Goal: Communication & Community: Share content

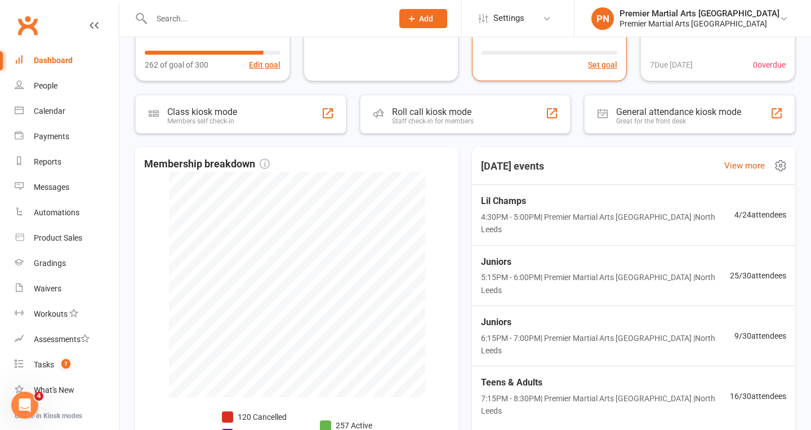
scroll to position [201, 0]
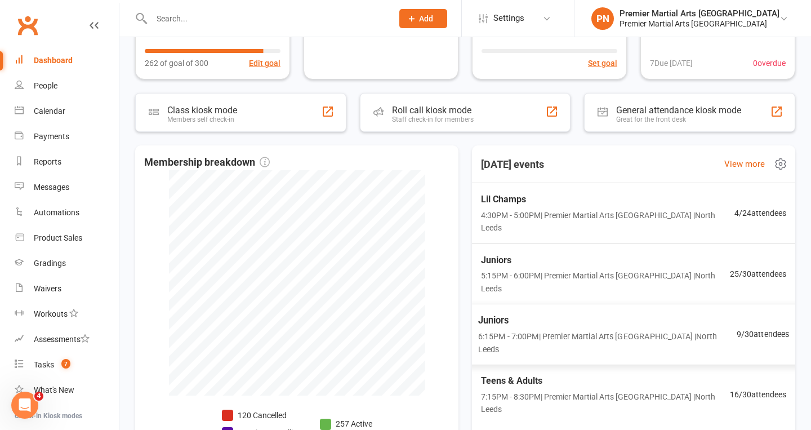
click at [758, 328] on span "9 / 30 attendees" at bounding box center [763, 334] width 53 height 13
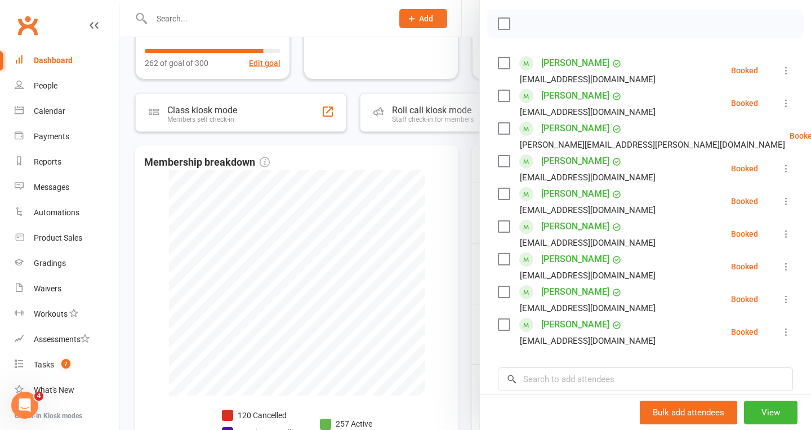
scroll to position [0, 0]
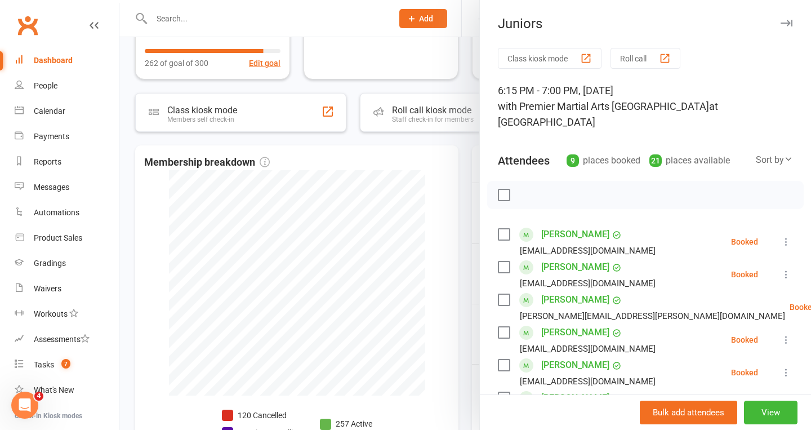
click at [787, 21] on icon "button" at bounding box center [787, 23] width 12 height 7
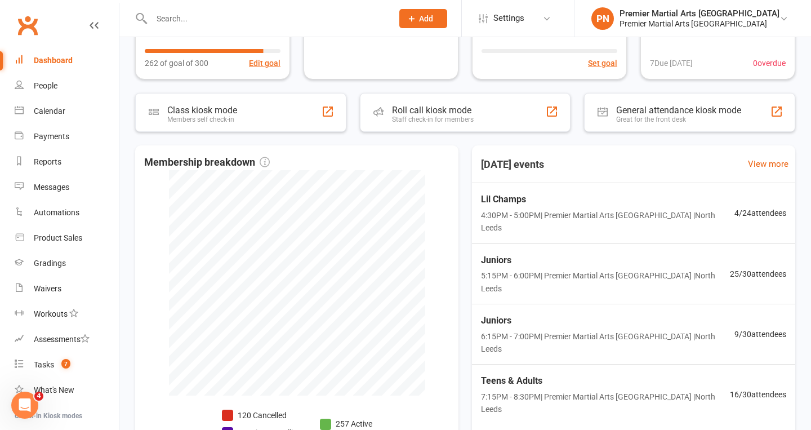
click at [260, 19] on input "text" at bounding box center [266, 19] width 237 height 16
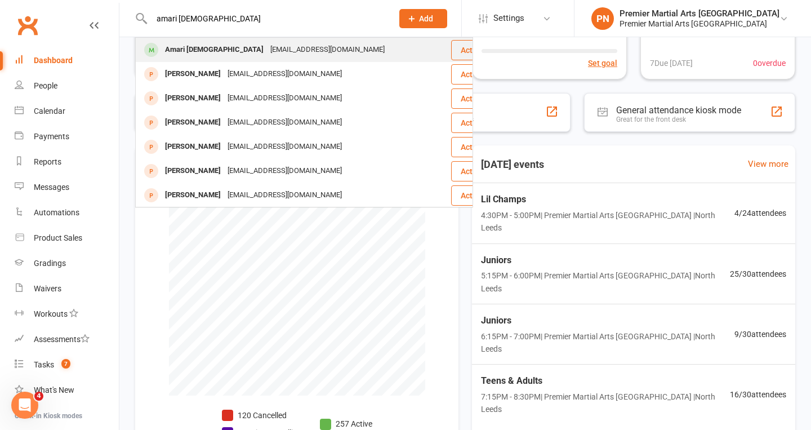
type input "amari [DEMOGRAPHIC_DATA]"
click at [267, 50] on div "[EMAIL_ADDRESS][DOMAIN_NAME]" at bounding box center [327, 50] width 121 height 16
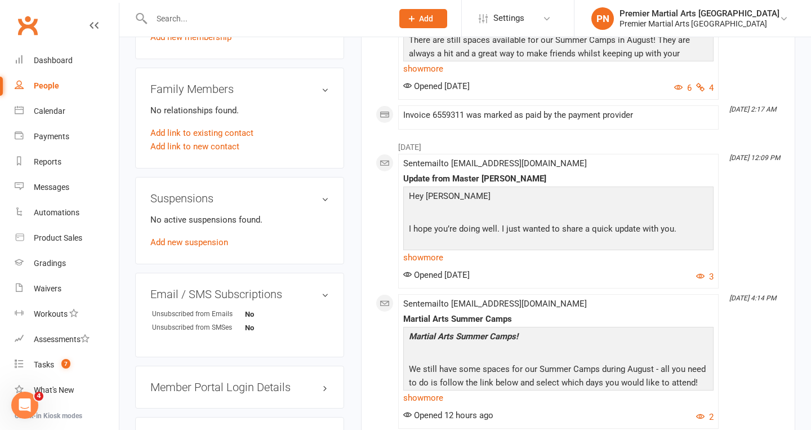
scroll to position [669, 0]
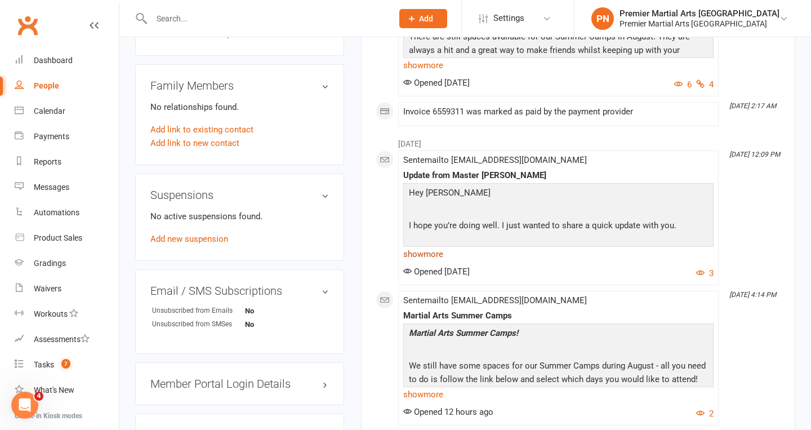
click at [427, 262] on link "show more" at bounding box center [558, 254] width 311 height 16
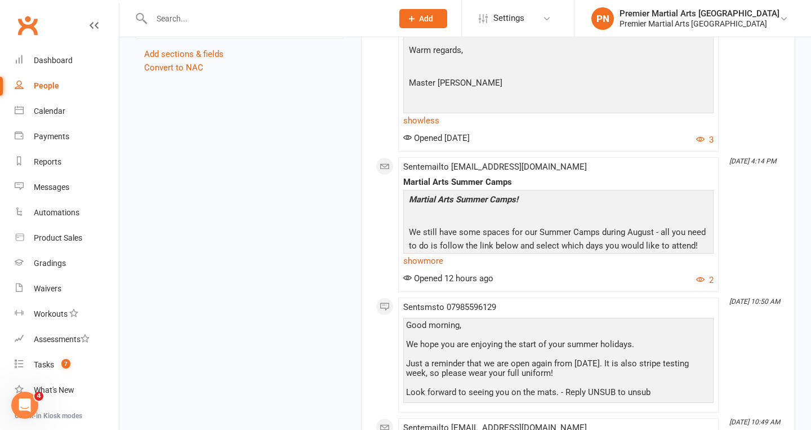
scroll to position [1190, 0]
click at [66, 188] on div "Messages" at bounding box center [52, 187] width 36 height 9
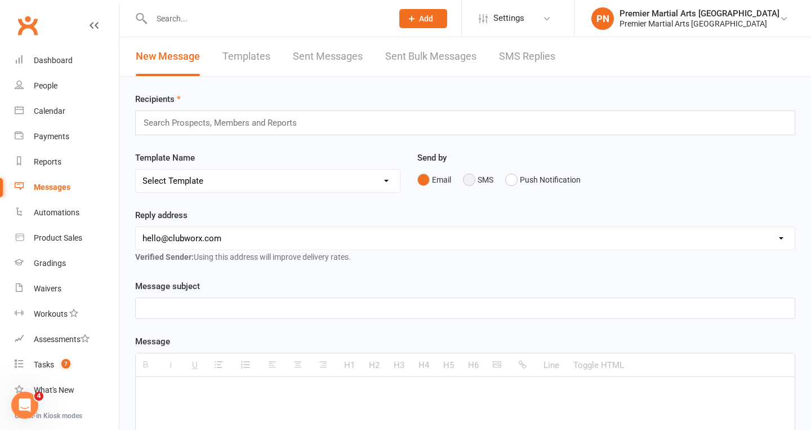
click at [469, 179] on button "SMS" at bounding box center [478, 179] width 30 height 21
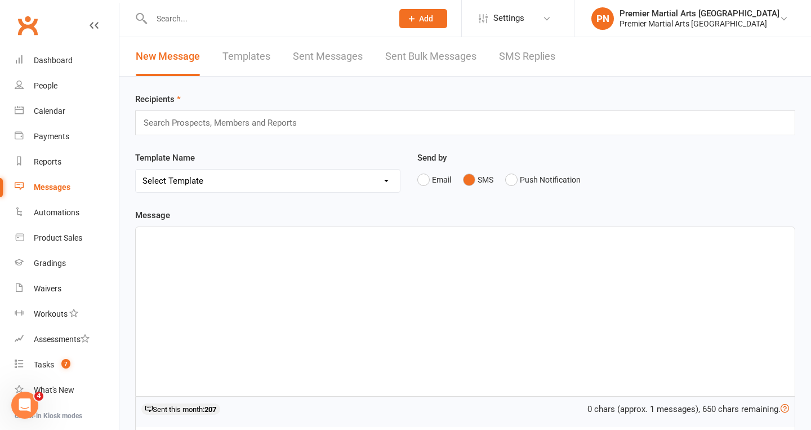
click at [246, 250] on div at bounding box center [465, 311] width 659 height 169
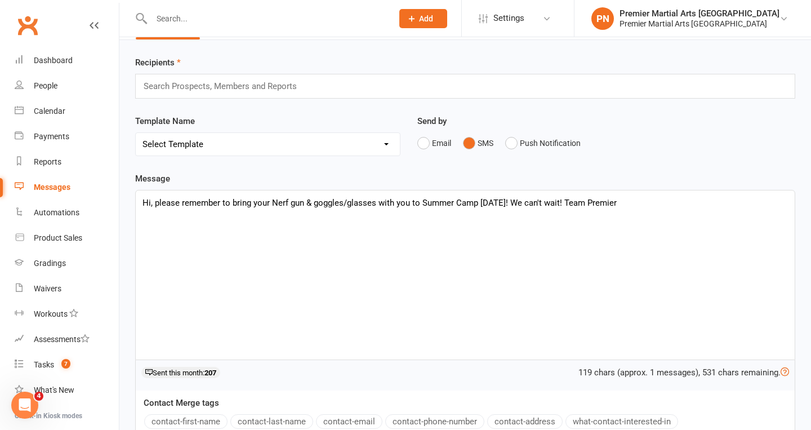
scroll to position [5, 0]
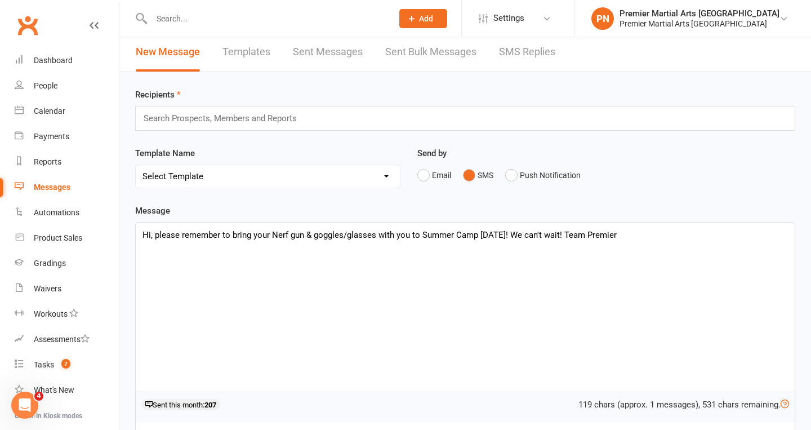
click at [274, 118] on input "text" at bounding box center [225, 118] width 165 height 15
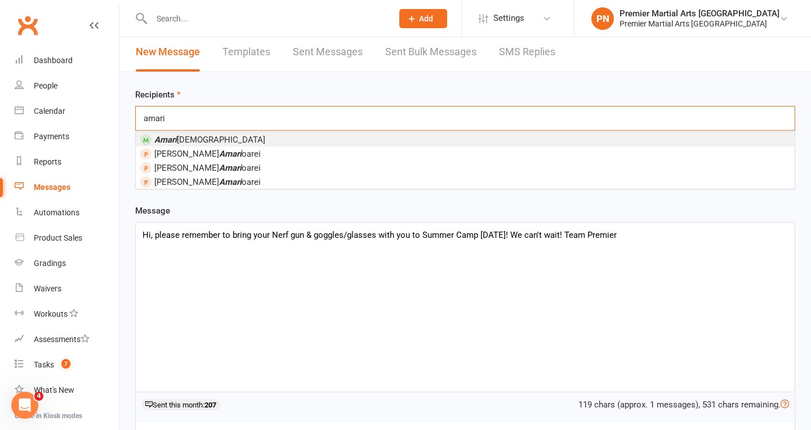
type input "amari"
click at [245, 135] on li "Amari [DEMOGRAPHIC_DATA]" at bounding box center [465, 139] width 659 height 14
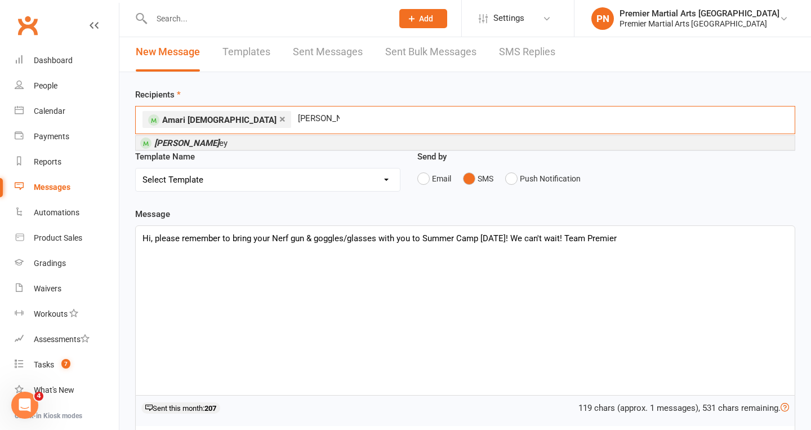
type input "[PERSON_NAME]"
click at [237, 139] on li "[PERSON_NAME]" at bounding box center [465, 143] width 659 height 14
type input "tobiah"
click at [287, 143] on li "[PERSON_NAME]" at bounding box center [465, 143] width 659 height 14
type input "m"
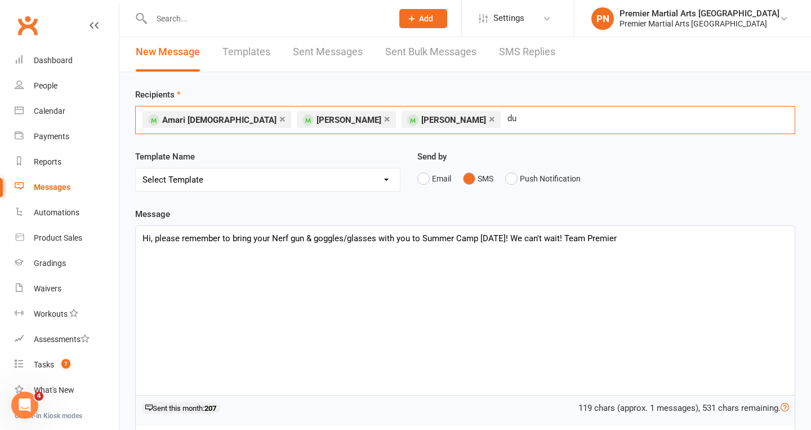
type input "d"
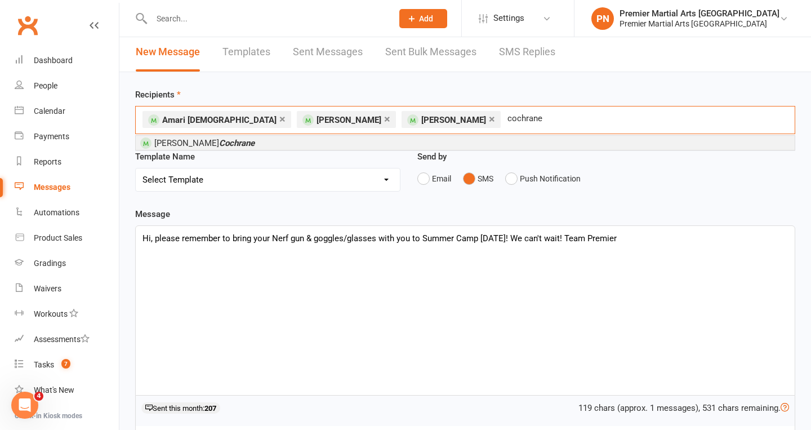
type input "cochrane"
click at [304, 142] on li "[PERSON_NAME]" at bounding box center [465, 143] width 659 height 14
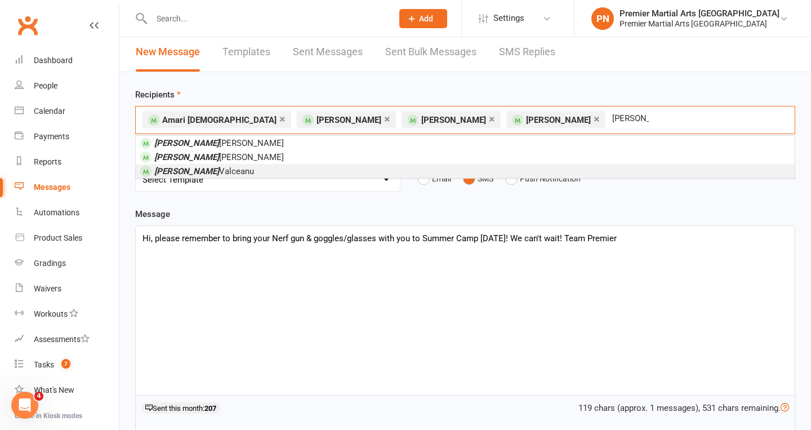
type input "[PERSON_NAME]"
click at [287, 172] on li "[PERSON_NAME]" at bounding box center [465, 171] width 659 height 14
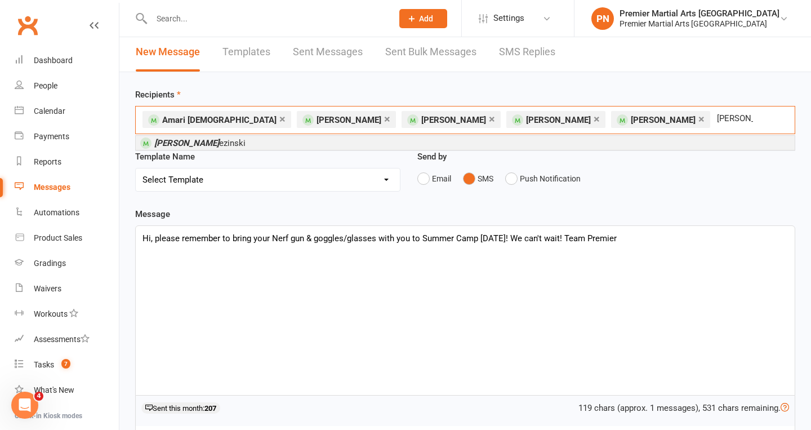
type input "[PERSON_NAME]"
click at [318, 141] on li "[PERSON_NAME]" at bounding box center [465, 143] width 659 height 14
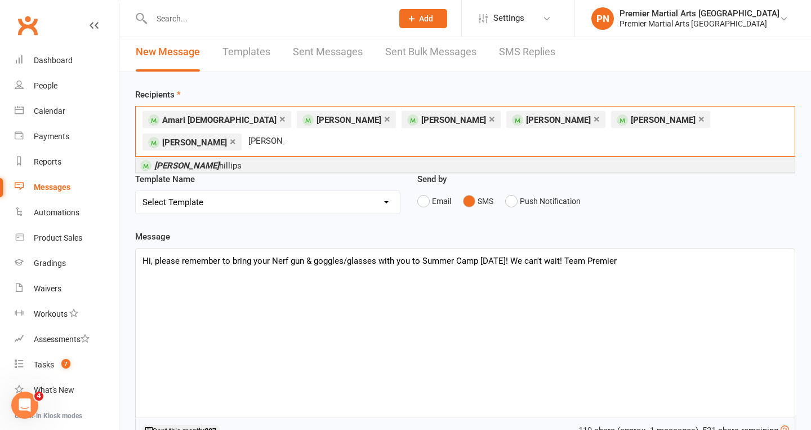
type input "[PERSON_NAME] p"
click at [336, 158] on li "[PERSON_NAME]" at bounding box center [465, 165] width 659 height 14
type input "[PERSON_NAME]"
click at [230, 165] on li "[PERSON_NAME] ofield" at bounding box center [465, 165] width 659 height 14
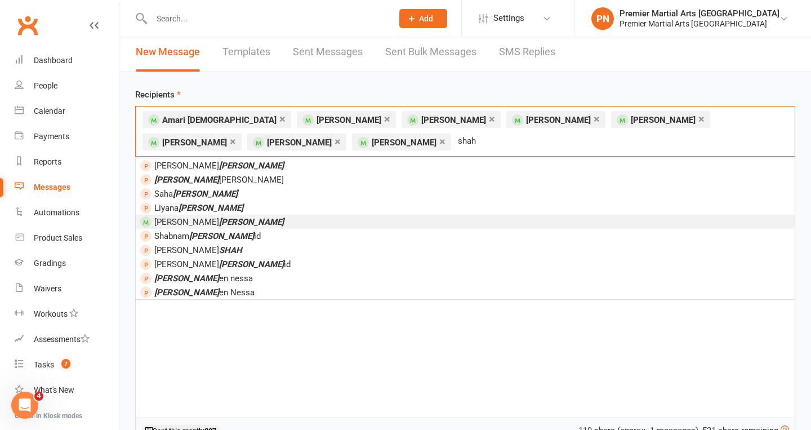
type input "shah"
click at [219, 220] on em "[PERSON_NAME]" at bounding box center [251, 222] width 65 height 10
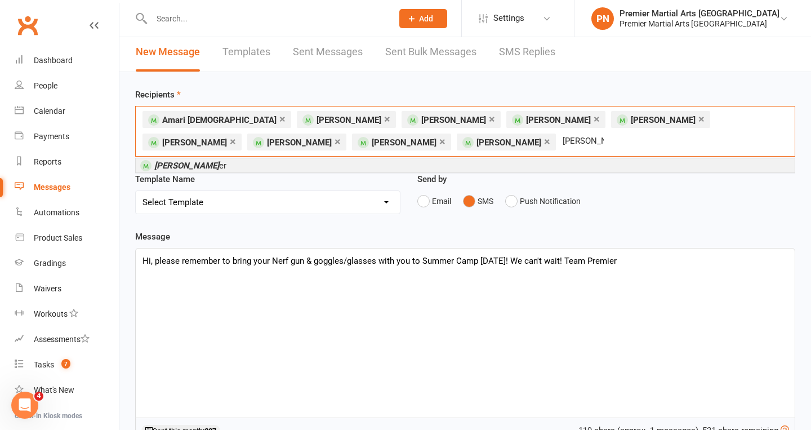
type input "[PERSON_NAME]"
click at [291, 163] on li "[PERSON_NAME] er" at bounding box center [465, 165] width 659 height 14
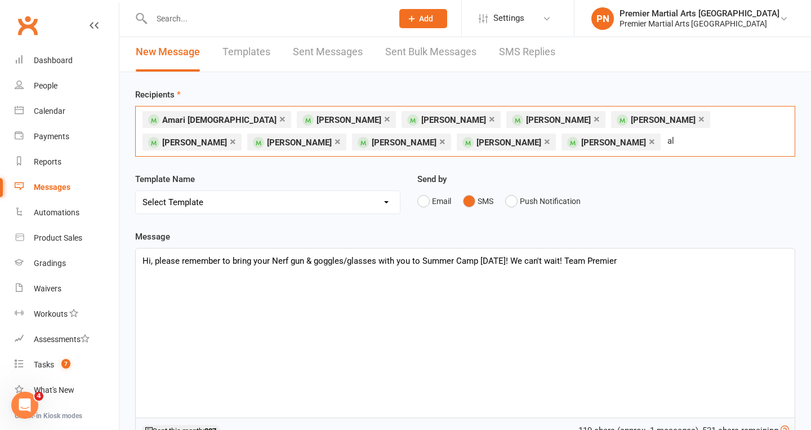
type input "a"
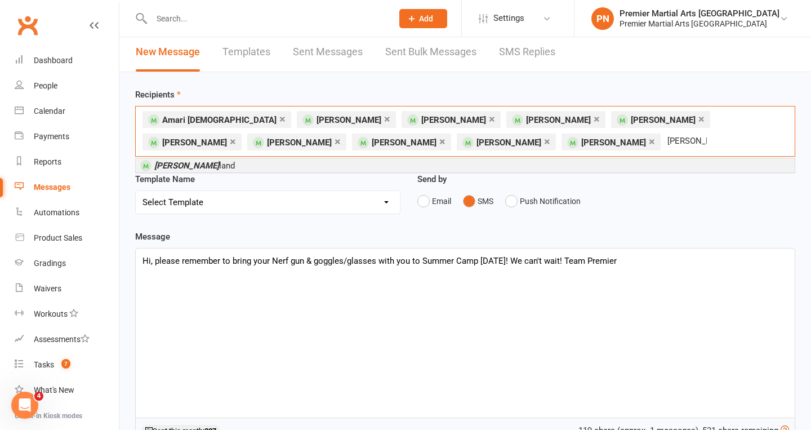
type input "[PERSON_NAME]"
click at [309, 163] on li "[PERSON_NAME]" at bounding box center [465, 165] width 659 height 14
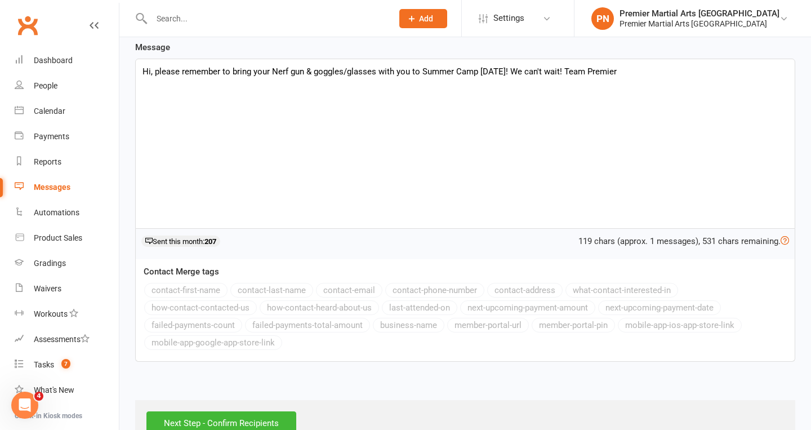
scroll to position [227, 0]
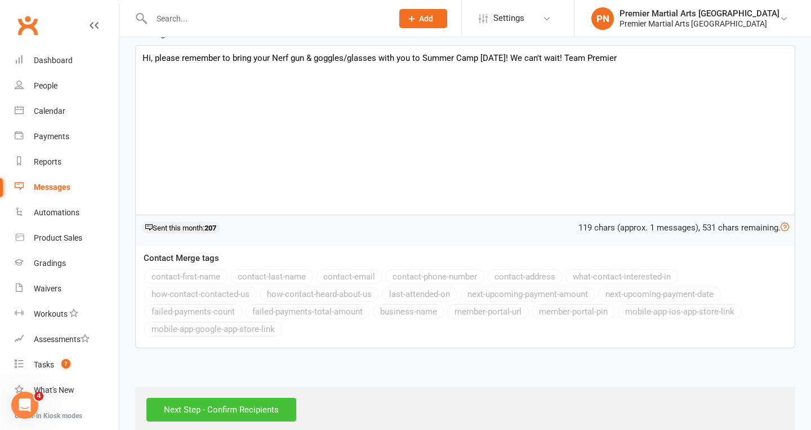
click at [242, 398] on input "Next Step - Confirm Recipients" at bounding box center [222, 410] width 150 height 24
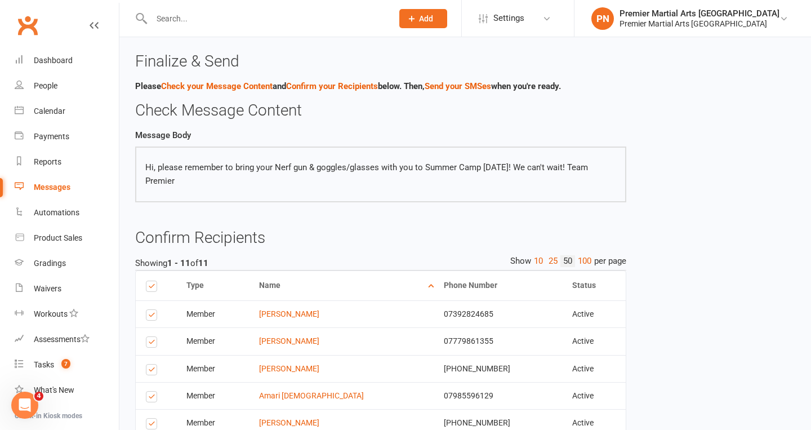
scroll to position [245, 0]
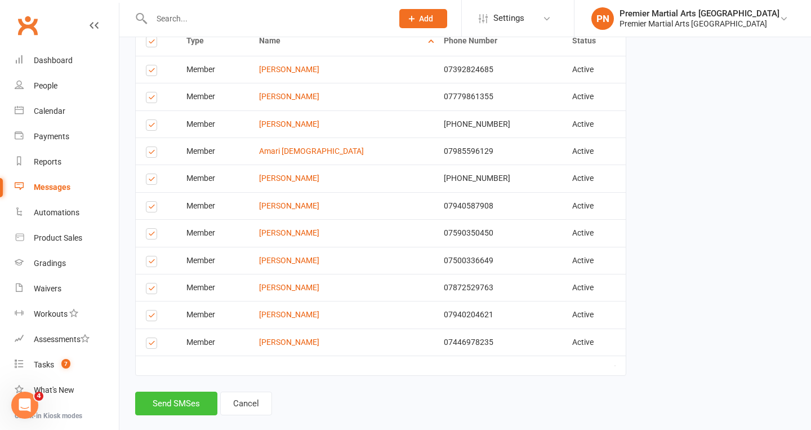
click at [181, 392] on button "Send SMSes" at bounding box center [176, 404] width 82 height 24
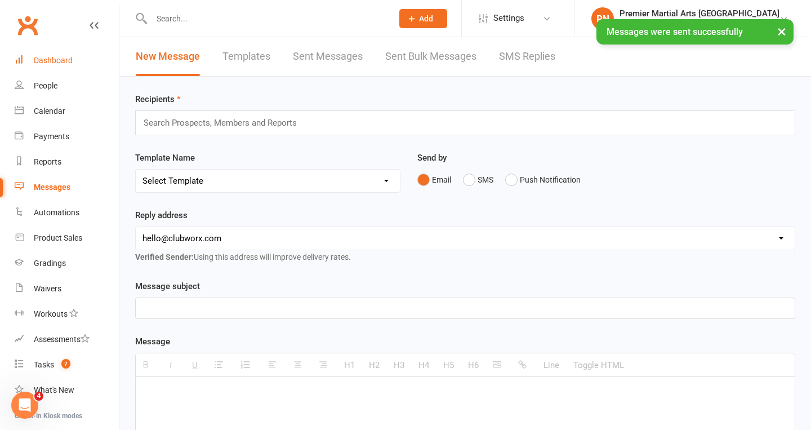
click at [54, 58] on div "Dashboard" at bounding box center [53, 60] width 39 height 9
